Goal: Information Seeking & Learning: Learn about a topic

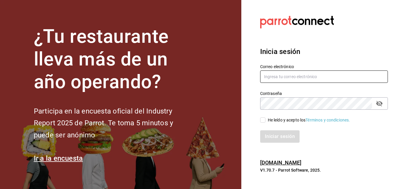
click at [280, 81] on input "text" at bounding box center [324, 76] width 128 height 12
type input "facturacion@sanjuangrill.com"
click at [273, 120] on div "He leído y acepto los Términos y condiciones." at bounding box center [309, 120] width 82 height 6
click at [266, 120] on input "He leído y acepto los Términos y condiciones." at bounding box center [262, 119] width 5 height 5
checkbox input "true"
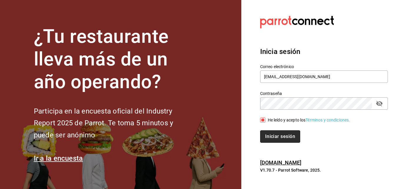
click at [275, 140] on button "Iniciar sesión" at bounding box center [280, 136] width 40 height 12
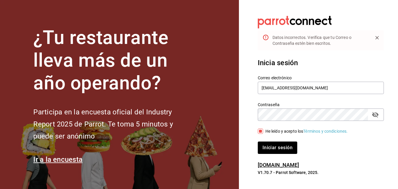
click at [375, 117] on icon "passwordField" at bounding box center [375, 115] width 6 height 6
click at [267, 147] on button "Iniciar sesión" at bounding box center [278, 147] width 40 height 12
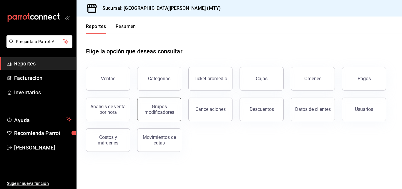
click at [143, 113] on div "Grupos modificadores" at bounding box center [159, 109] width 37 height 11
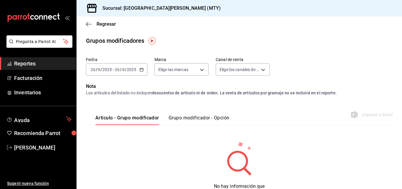
click at [133, 68] on input "2025" at bounding box center [132, 69] width 10 height 5
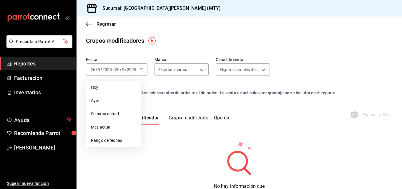
click at [116, 99] on span "Ayer" at bounding box center [114, 100] width 46 height 6
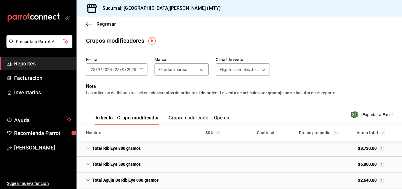
click at [191, 117] on button "Grupo modificador - Opción" at bounding box center [199, 120] width 61 height 10
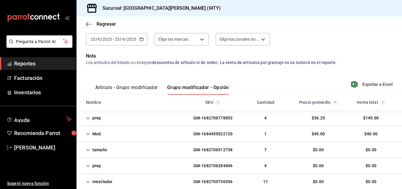
scroll to position [30, 0]
click at [89, 24] on icon "button" at bounding box center [89, 24] width 6 height 5
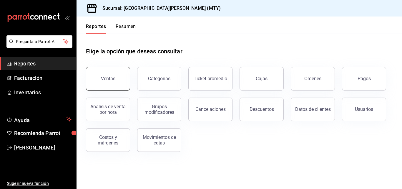
click at [106, 80] on div "Ventas" at bounding box center [108, 79] width 14 height 6
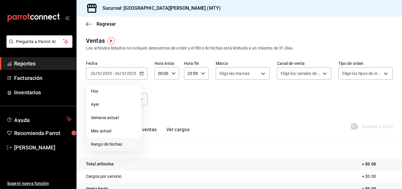
click at [120, 143] on span "Rango de fechas" at bounding box center [114, 144] width 46 height 6
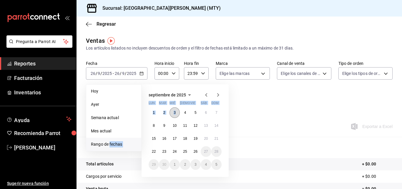
click at [148, 80] on div "[DATE] [DATE] - [DATE] [DATE] [DATE] [DATE] Semana actual Mes actual [GEOGRAPHI…" at bounding box center [117, 73] width 62 height 12
click at [118, 106] on span "Ayer" at bounding box center [114, 104] width 46 height 6
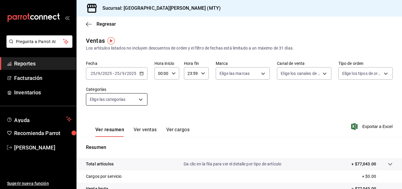
click at [128, 102] on body "Pregunta a Parrot AI Reportes Facturación Inventarios Ayuda Recomienda Parrot […" at bounding box center [201, 94] width 402 height 189
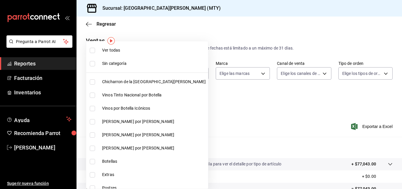
click at [123, 87] on li "Chicharron de la [GEOGRAPHIC_DATA][PERSON_NAME]" at bounding box center [147, 81] width 122 height 13
type input "f0f1c746-f3c3-4ccc-a6c7-92491a04bd66"
checkbox input "true"
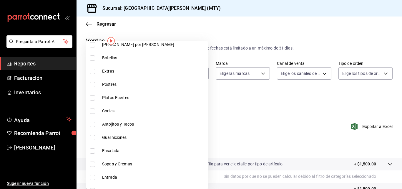
scroll to position [104, 0]
click at [112, 70] on span "Extras" at bounding box center [154, 71] width 104 height 6
type input "f0f1c746-f3c3-4ccc-a6c7-92491a04bd66,ce59e6b0-fd83-4b10-87da-79468a59da8e"
checkbox input "true"
click at [107, 86] on span "Postres" at bounding box center [154, 84] width 104 height 6
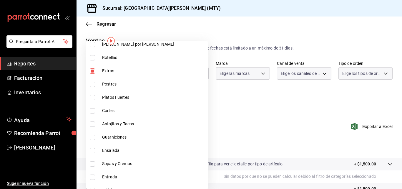
type input "f0f1c746-f3c3-4ccc-a6c7-92491a04bd66,ce59e6b0-fd83-4b10-87da-79468a59da8e,b5dc4…"
checkbox input "true"
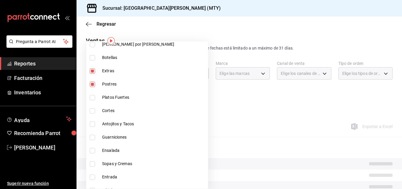
click at [106, 98] on span "Platos Fuertes" at bounding box center [154, 97] width 104 height 6
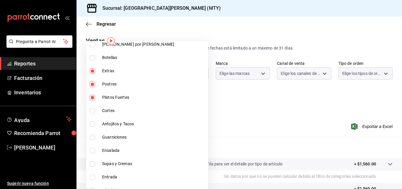
type input "f0f1c746-f3c3-4ccc-a6c7-92491a04bd66,ce59e6b0-fd83-4b10-87da-79468a59da8e,b5dc4…"
checkbox input "true"
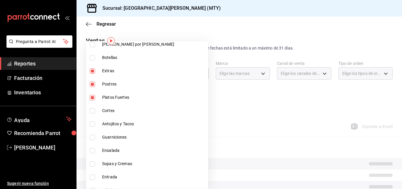
click at [105, 108] on span "Cortes" at bounding box center [154, 111] width 104 height 6
type input "f0f1c746-f3c3-4ccc-a6c7-92491a04bd66,ce59e6b0-fd83-4b10-87da-79468a59da8e,b5dc4…"
checkbox input "true"
click at [105, 119] on li "Antojitos y Tacos" at bounding box center [147, 123] width 122 height 13
type input "f0f1c746-f3c3-4ccc-a6c7-92491a04bd66,ce59e6b0-fd83-4b10-87da-79468a59da8e,b5dc4…"
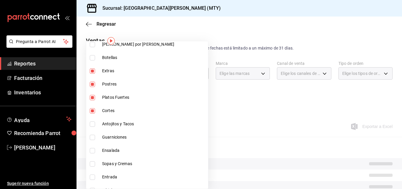
checkbox input "true"
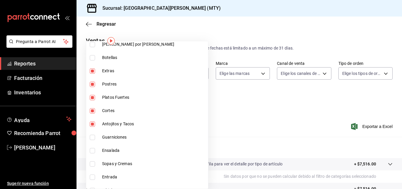
click at [107, 140] on span "Guarniciones" at bounding box center [154, 137] width 104 height 6
type input "f0f1c746-f3c3-4ccc-a6c7-92491a04bd66,ce59e6b0-fd83-4b10-87da-79468a59da8e,b5dc4…"
checkbox input "true"
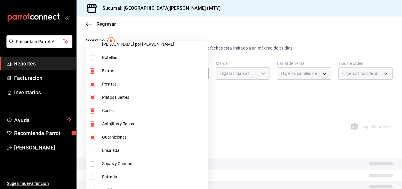
click at [105, 152] on span "Ensalada" at bounding box center [154, 150] width 104 height 6
type input "f0f1c746-f3c3-4ccc-a6c7-92491a04bd66,ce59e6b0-fd83-4b10-87da-79468a59da8e,b5dc4…"
checkbox input "true"
click at [105, 162] on span "Sopas y Cremas" at bounding box center [154, 164] width 104 height 6
type input "f0f1c746-f3c3-4ccc-a6c7-92491a04bd66,ce59e6b0-fd83-4b10-87da-79468a59da8e,b5dc4…"
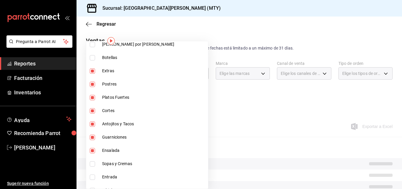
checkbox input "true"
click at [103, 172] on li "Entrada" at bounding box center [147, 176] width 122 height 13
type input "f0f1c746-f3c3-4ccc-a6c7-92491a04bd66,ce59e6b0-fd83-4b10-87da-79468a59da8e,b5dc4…"
checkbox input "true"
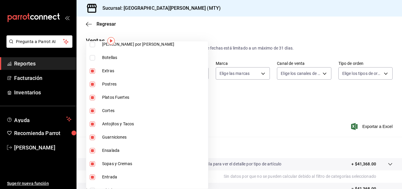
click at [305, 82] on div at bounding box center [201, 94] width 402 height 189
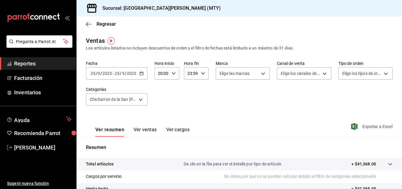
click at [351, 126] on icon "button" at bounding box center [354, 126] width 6 height 7
click at [141, 75] on \(Stroke\) "button" at bounding box center [142, 73] width 4 height 3
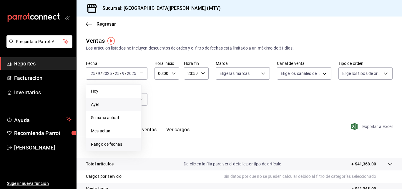
click at [94, 143] on span "Rango de fechas" at bounding box center [114, 144] width 46 height 6
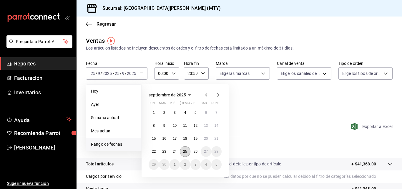
click at [184, 154] on button "25" at bounding box center [185, 151] width 10 height 11
click at [197, 140] on abbr "19" at bounding box center [196, 138] width 4 height 4
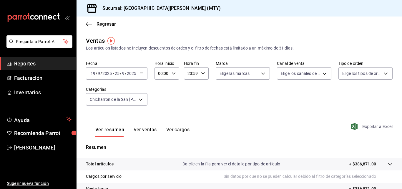
click at [358, 128] on span "Exportar a Excel" at bounding box center [373, 126] width 40 height 7
click at [88, 24] on icon "button" at bounding box center [89, 24] width 6 height 0
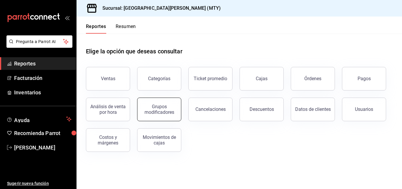
click at [161, 113] on div "Grupos modificadores" at bounding box center [159, 109] width 37 height 11
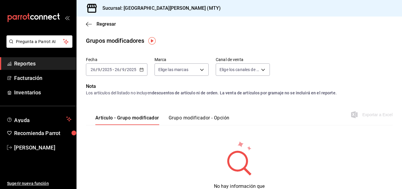
click at [143, 72] on div "[DATE] [DATE] - [DATE] [DATE]" at bounding box center [117, 69] width 62 height 12
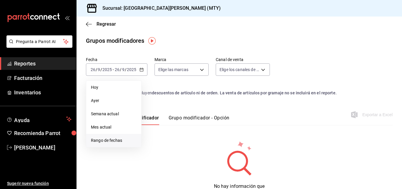
click at [113, 139] on span "Rango de fechas" at bounding box center [114, 140] width 46 height 6
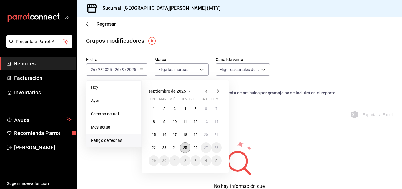
click at [186, 146] on abbr "25" at bounding box center [185, 148] width 4 height 4
click at [194, 137] on button "19" at bounding box center [196, 134] width 10 height 11
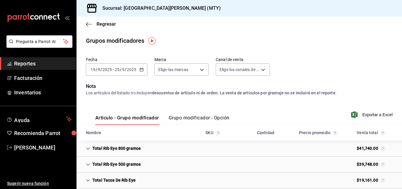
click at [203, 115] on button "Grupo modificador - Opción" at bounding box center [199, 120] width 61 height 10
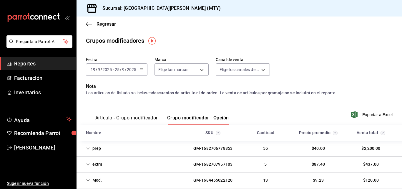
click at [176, 163] on div "extra GM-1682707957103 5 $87.40 $437.00" at bounding box center [240, 164] width 326 height 16
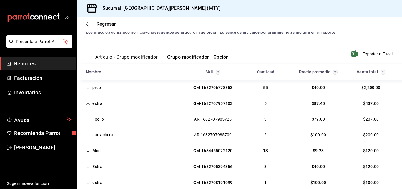
scroll to position [65, 0]
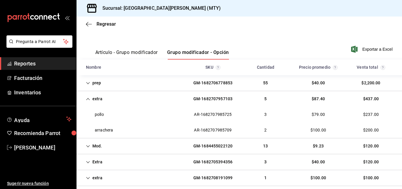
click at [176, 163] on div "Extra GM-1682705394356 3 $40.00 $120.00" at bounding box center [240, 162] width 326 height 16
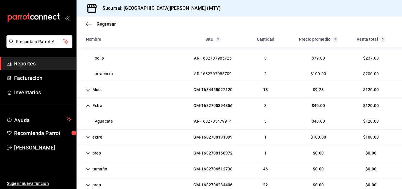
scroll to position [123, 0]
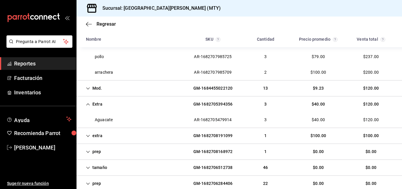
click at [176, 137] on div "extra GM-1682708191099 1 $100.00 $100.00" at bounding box center [240, 136] width 326 height 16
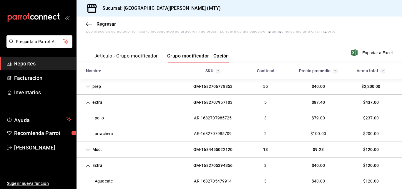
scroll to position [62, 0]
click at [48, 148] on span "[PERSON_NAME]" at bounding box center [42, 147] width 57 height 8
